Goal: Information Seeking & Learning: Learn about a topic

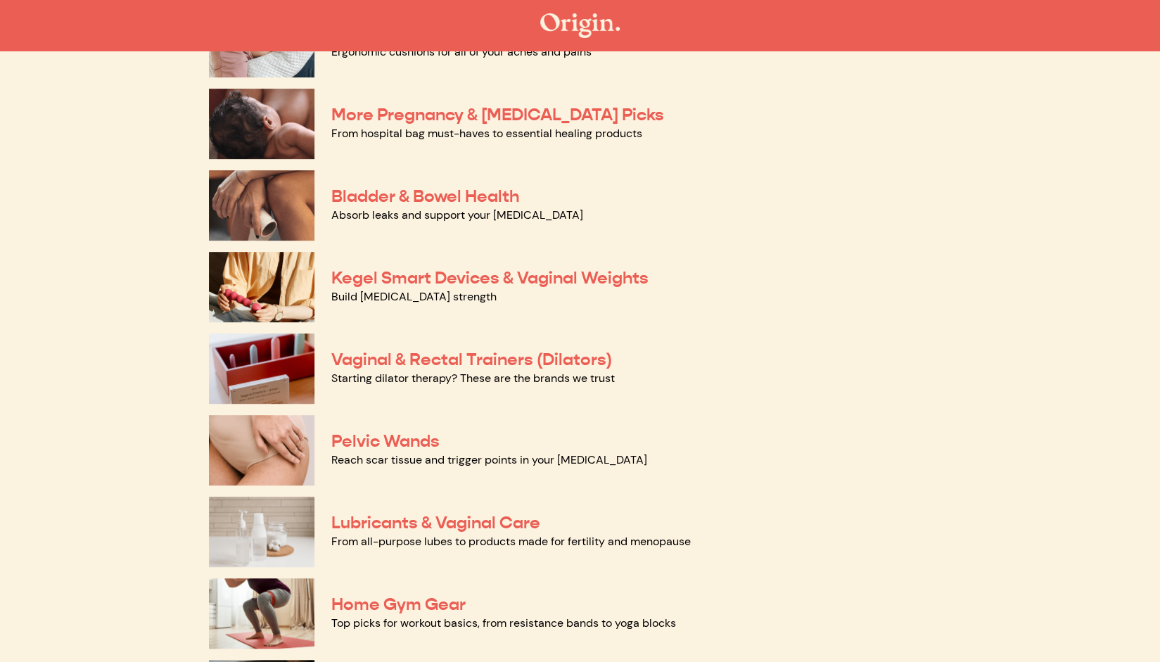
scroll to position [352, 0]
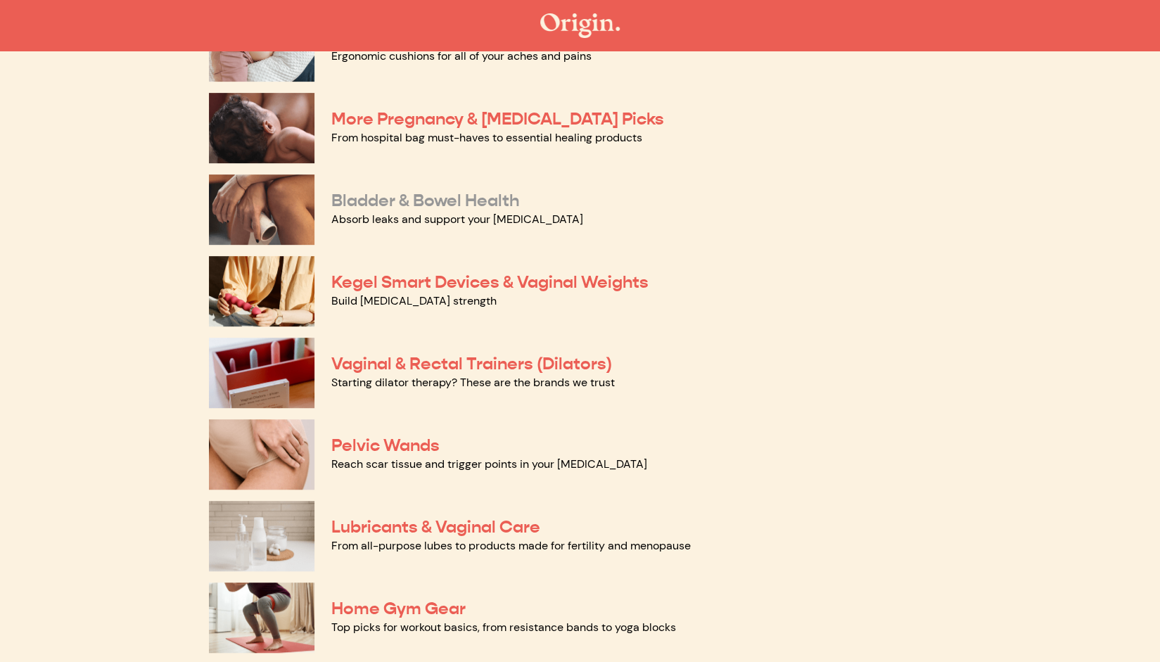
click at [443, 206] on link "Bladder & Bowel Health" at bounding box center [425, 200] width 188 height 21
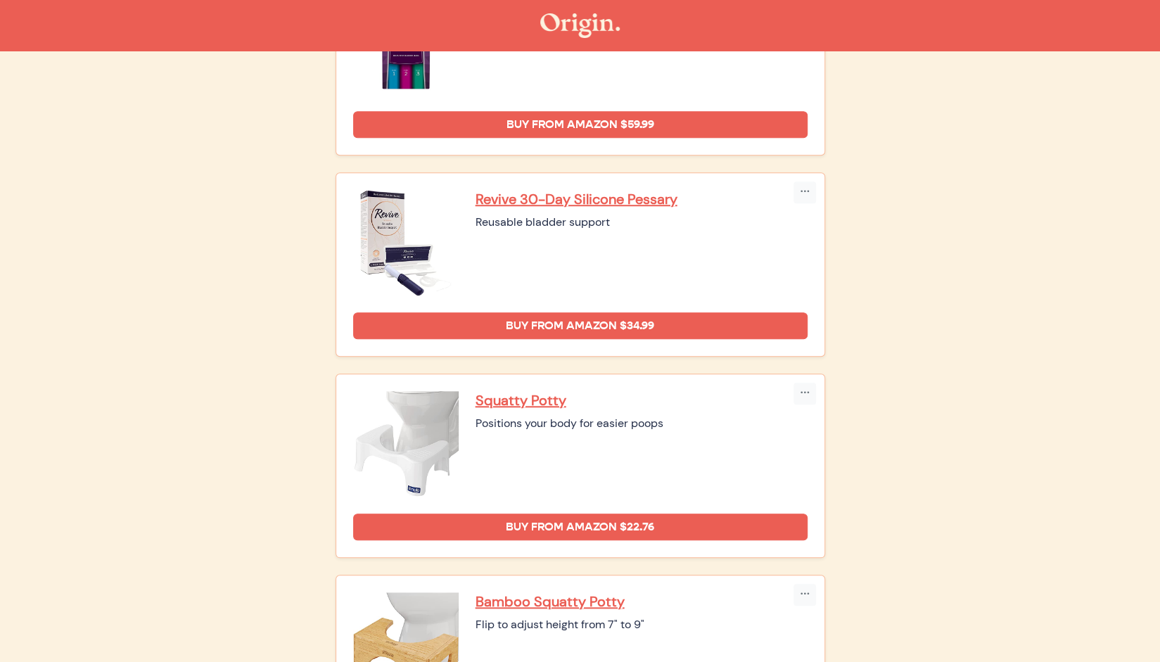
scroll to position [628, 0]
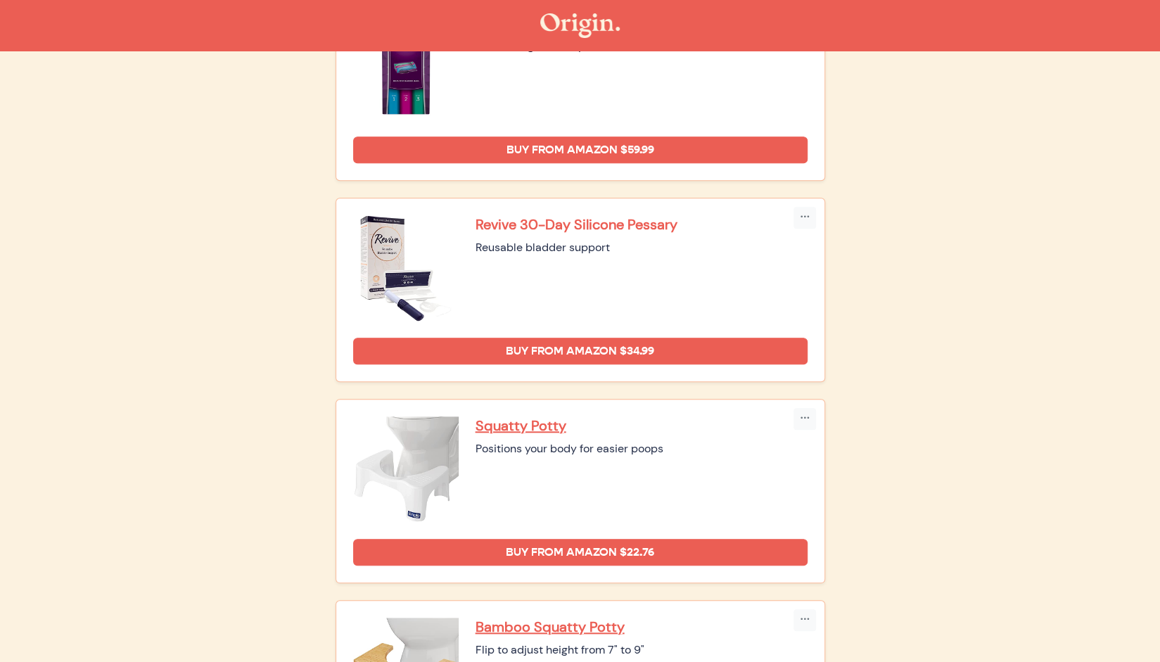
click at [632, 222] on p "Revive 30-Day Silicone Pessary" at bounding box center [642, 224] width 332 height 18
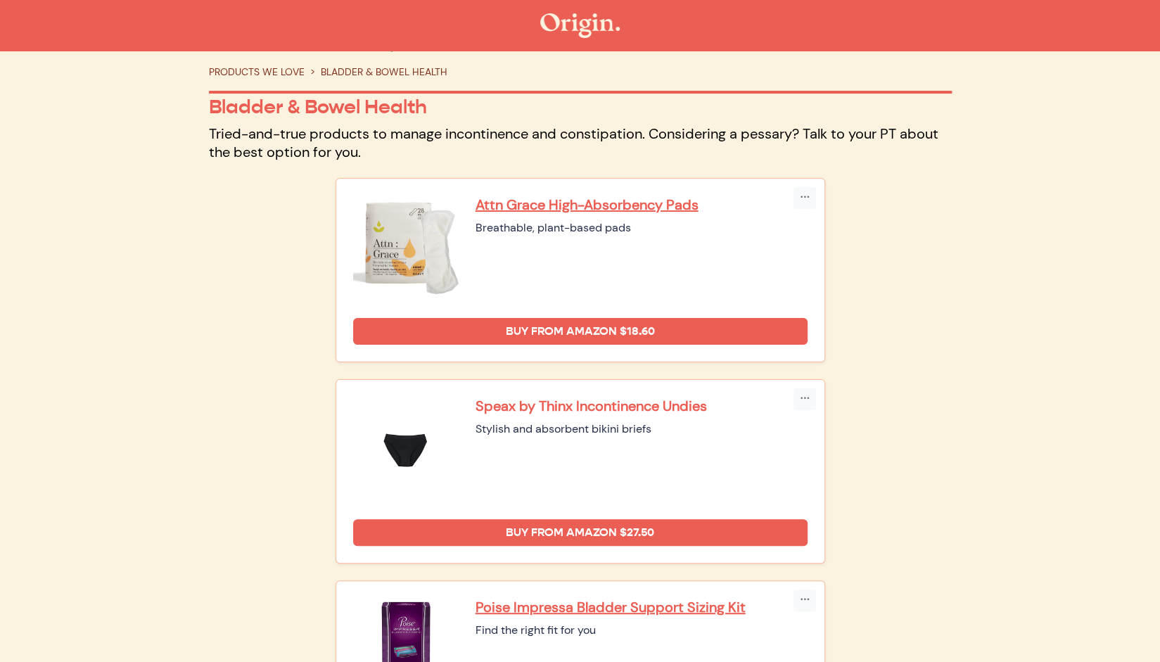
scroll to position [0, 0]
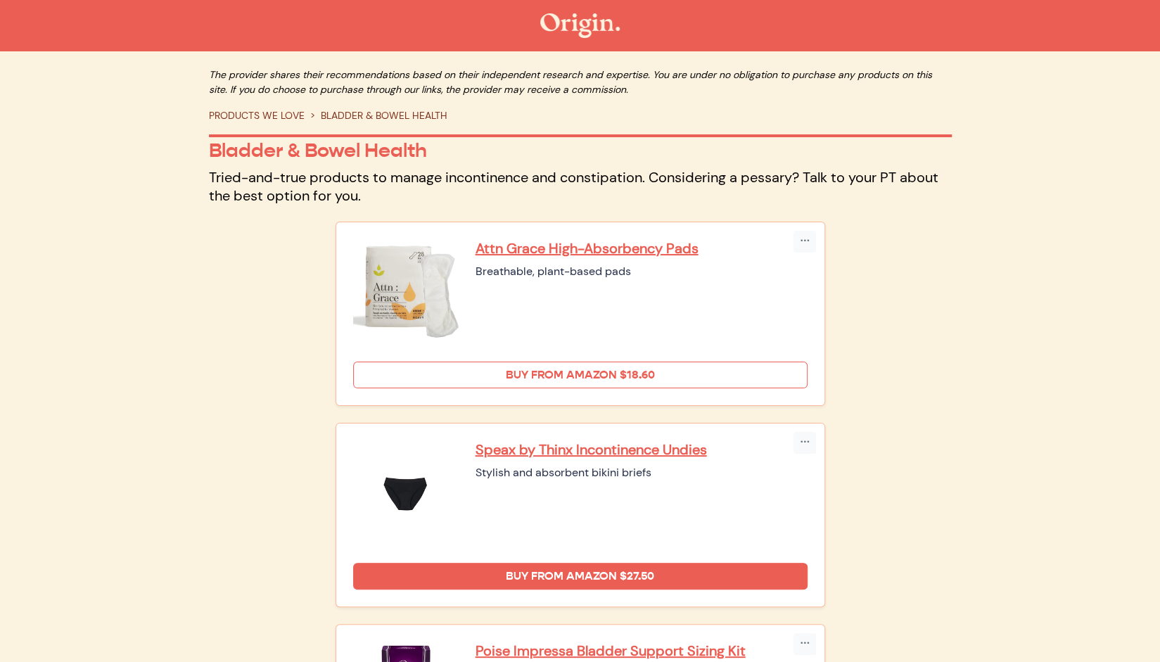
click at [614, 376] on link "Buy from Amazon $18.60" at bounding box center [580, 375] width 455 height 27
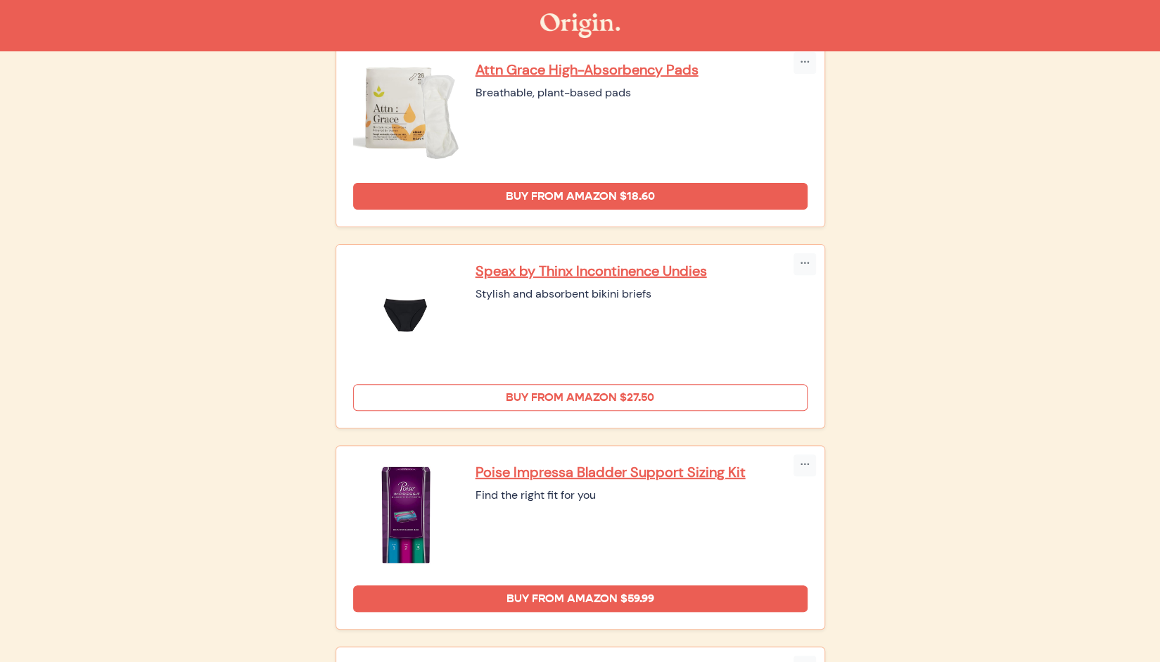
scroll to position [211, 0]
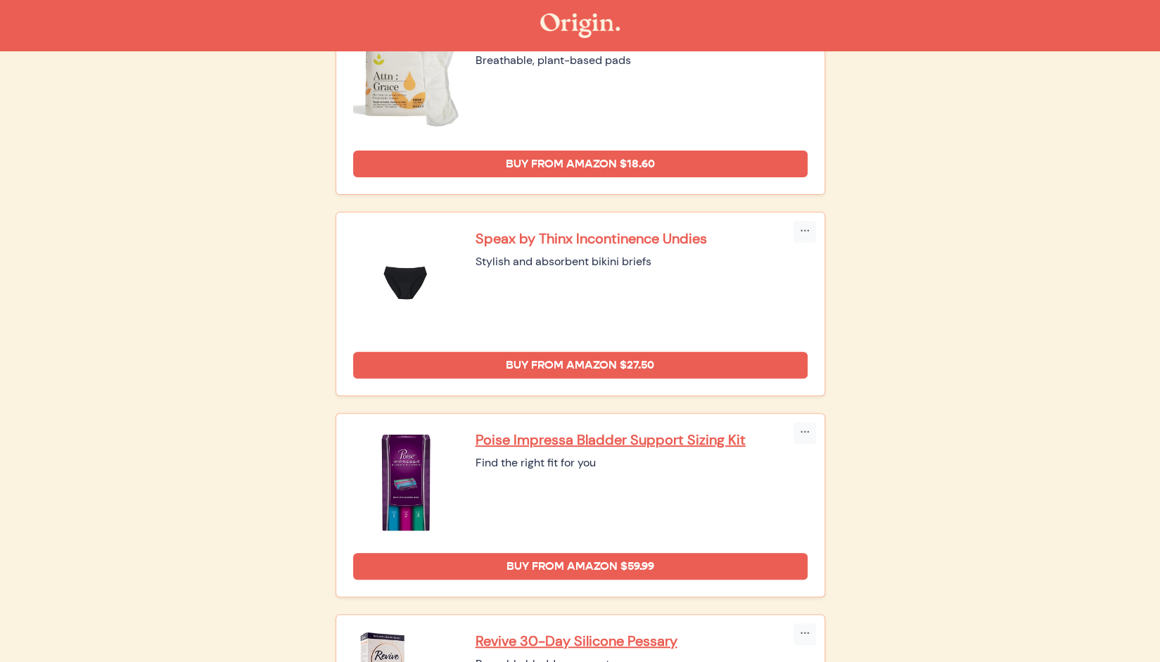
click at [668, 241] on p "Speax by Thinx Incontinence Undies" at bounding box center [642, 238] width 332 height 18
click at [710, 438] on p "Poise Impressa Bladder Support Sizing Kit" at bounding box center [642, 440] width 332 height 18
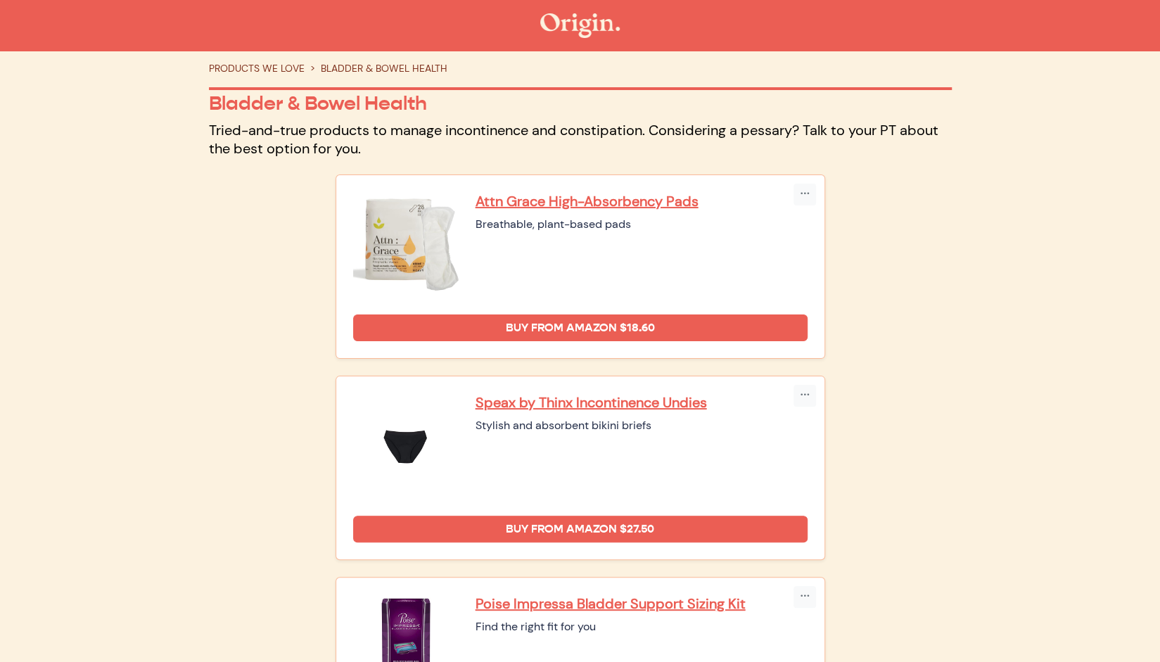
scroll to position [0, 0]
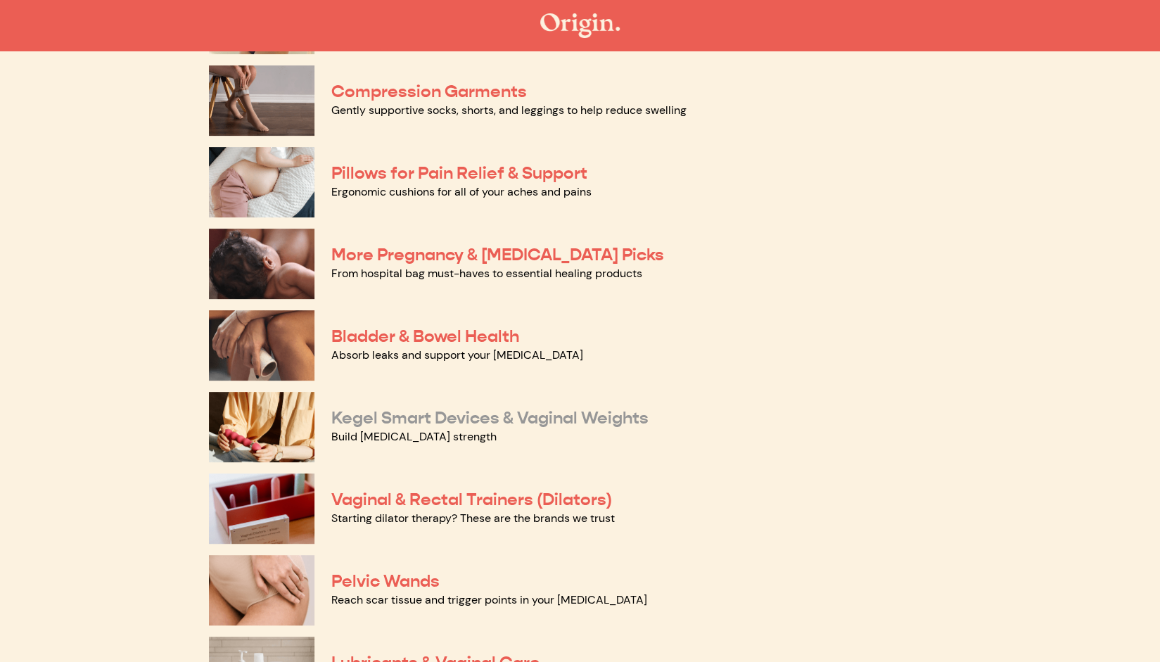
scroll to position [211, 0]
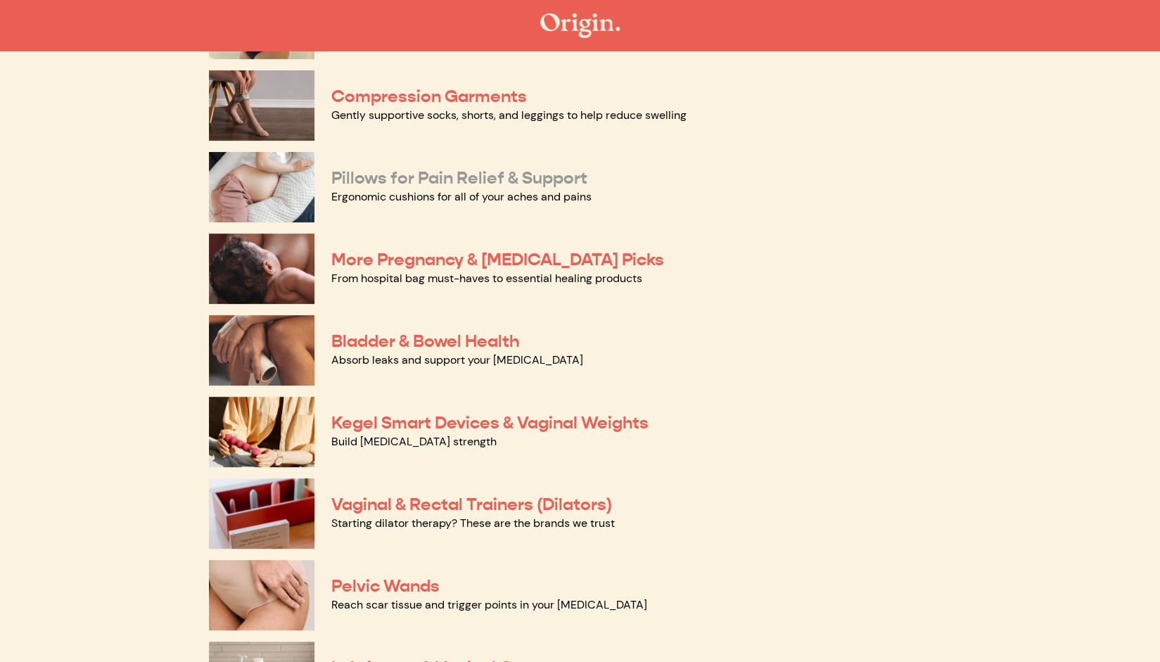
click at [547, 177] on link "Pillows for Pain Relief & Support" at bounding box center [459, 177] width 256 height 21
click at [433, 578] on link "Pelvic Wands" at bounding box center [385, 586] width 108 height 21
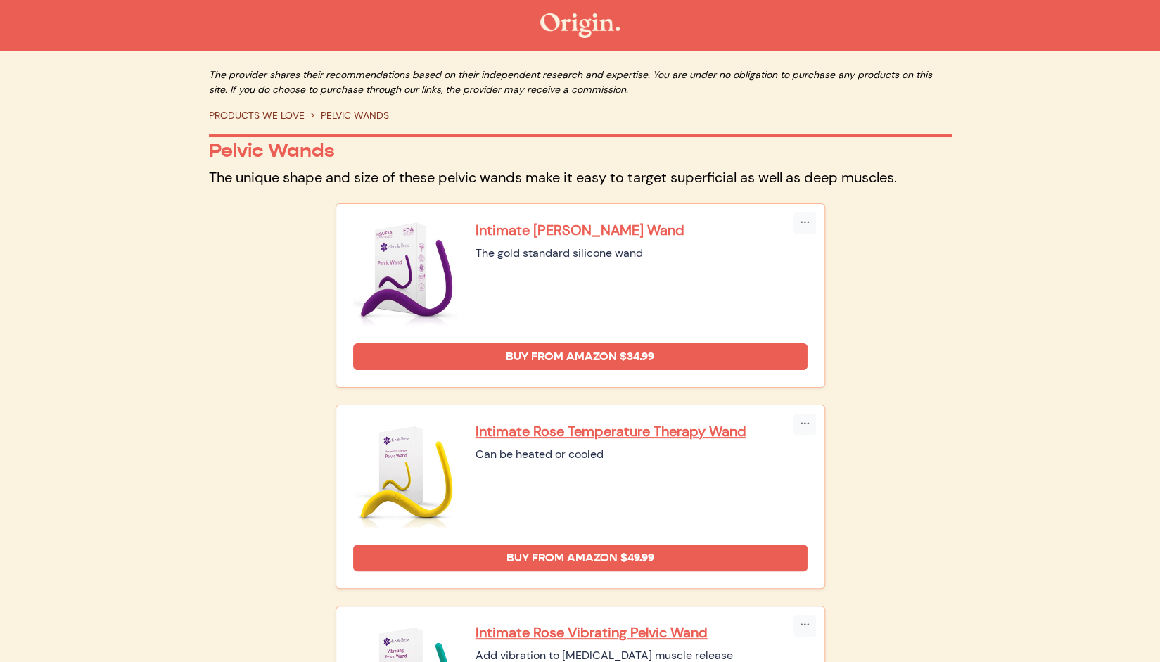
click at [601, 232] on p "Intimate Rose Pelvic Wand" at bounding box center [642, 230] width 332 height 18
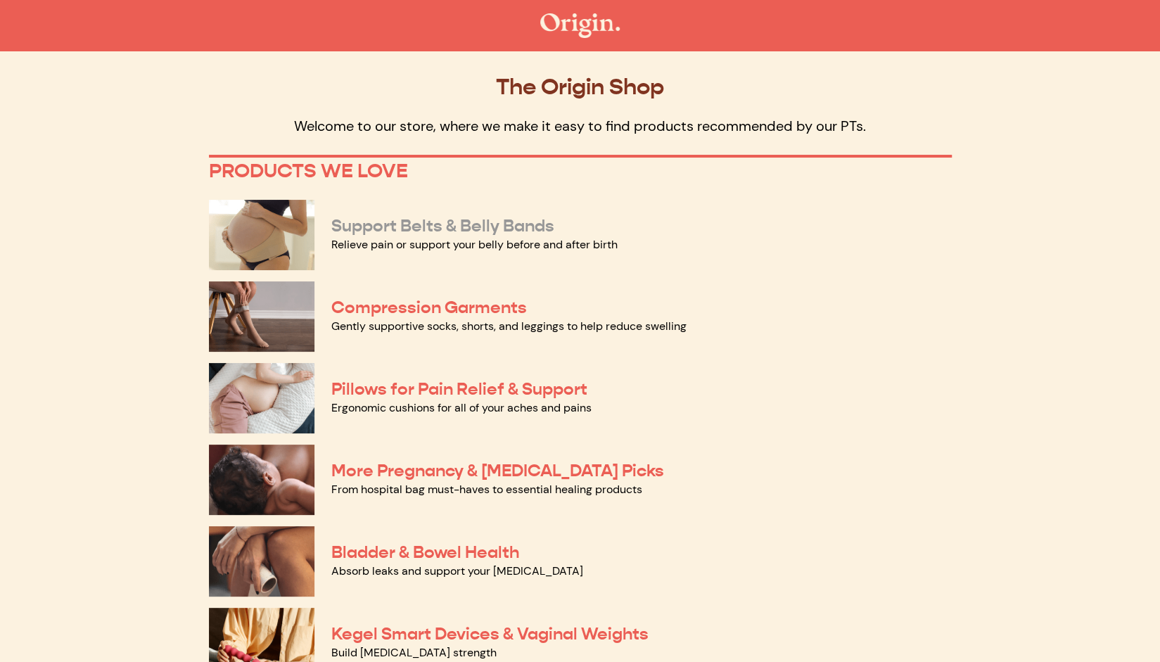
click at [517, 232] on link "Support Belts & Belly Bands" at bounding box center [442, 225] width 223 height 21
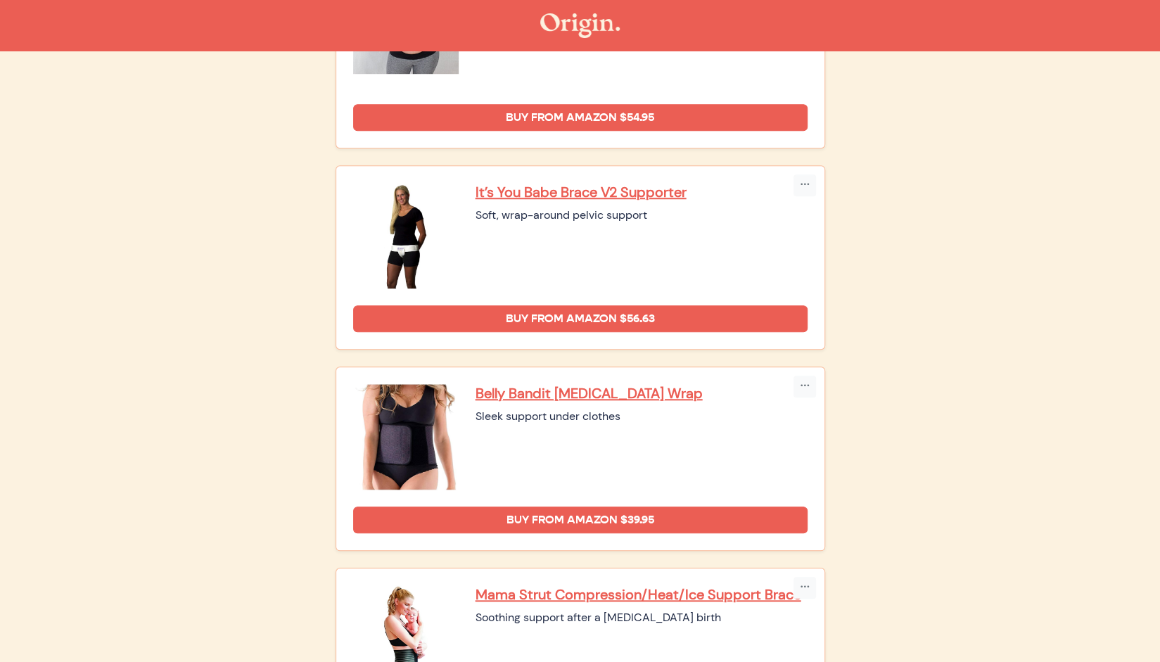
scroll to position [487, 0]
